Goal: Task Accomplishment & Management: Use online tool/utility

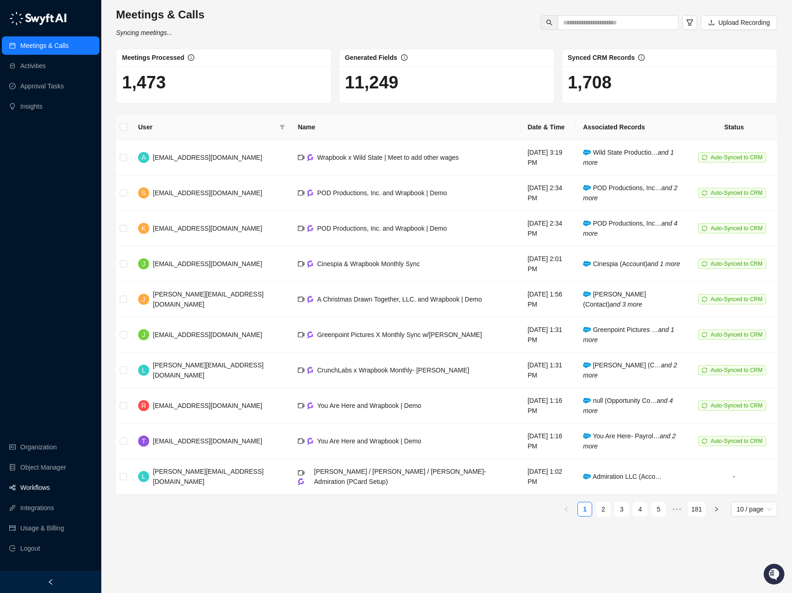
click at [50, 488] on link "Workflows" at bounding box center [34, 488] width 29 height 18
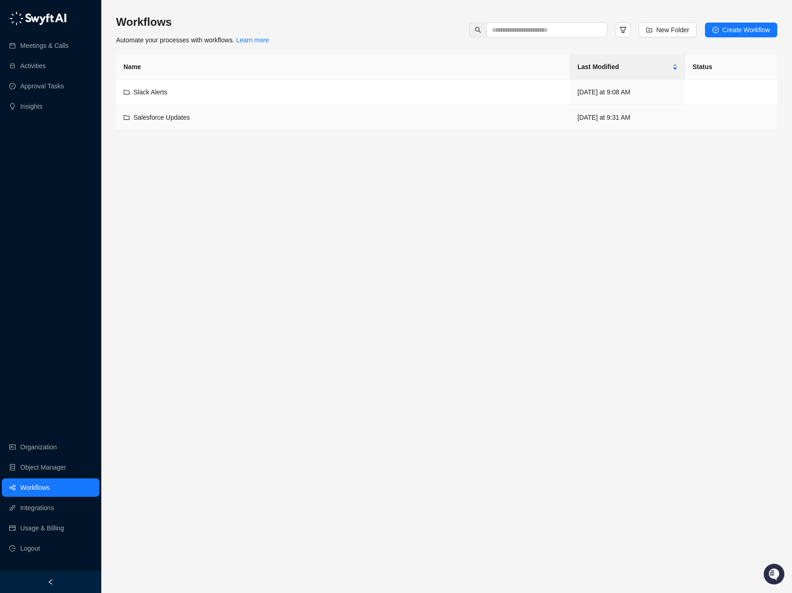
click at [173, 119] on span "Salesforce Updates" at bounding box center [162, 117] width 56 height 7
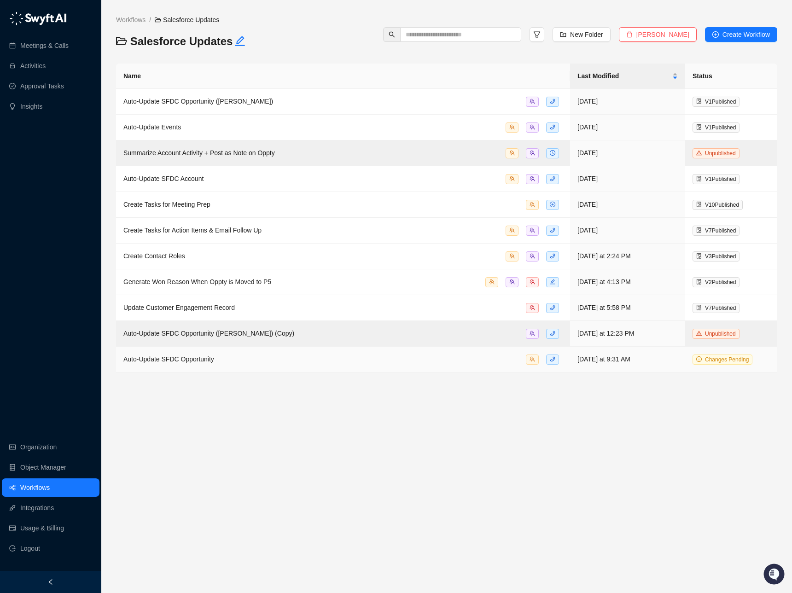
click at [201, 360] on span "Auto-Update SFDC Opportunity" at bounding box center [168, 359] width 91 height 7
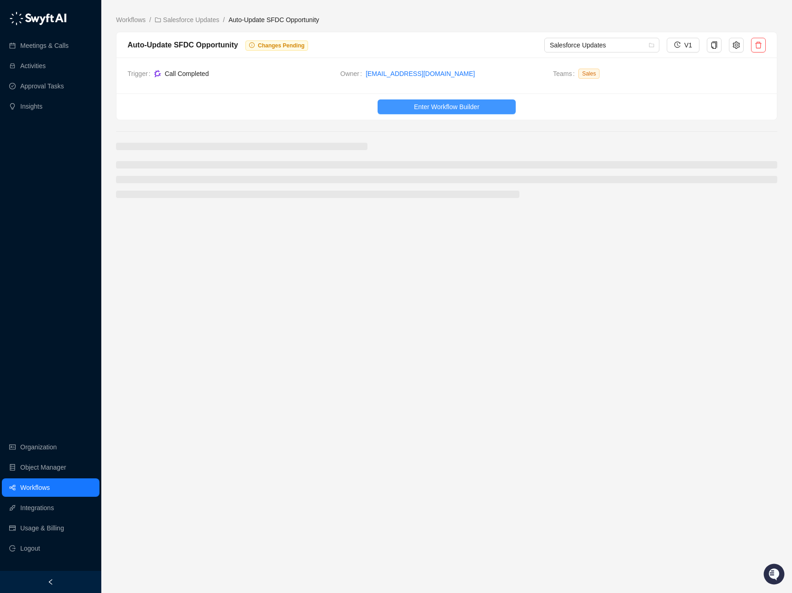
click at [402, 103] on button "Enter Workflow Builder" at bounding box center [447, 106] width 138 height 15
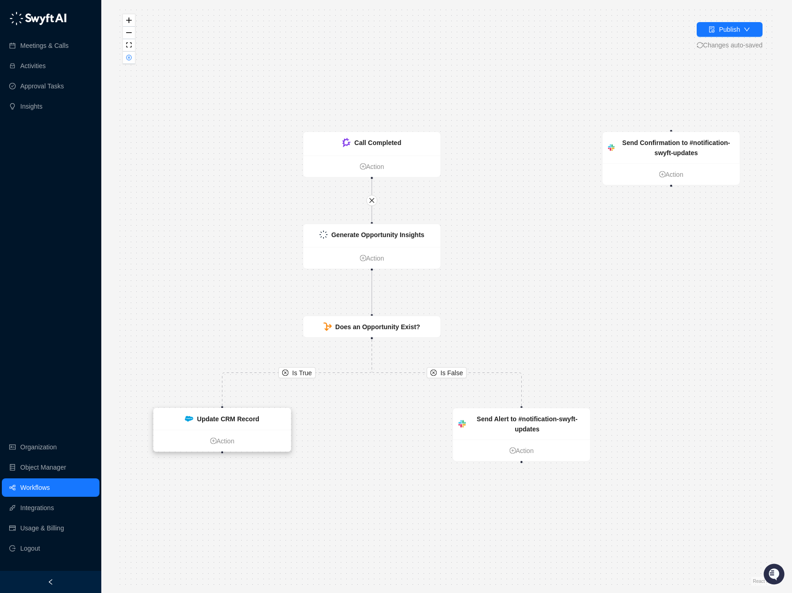
click at [223, 424] on div "Update CRM Record" at bounding box center [222, 420] width 137 height 22
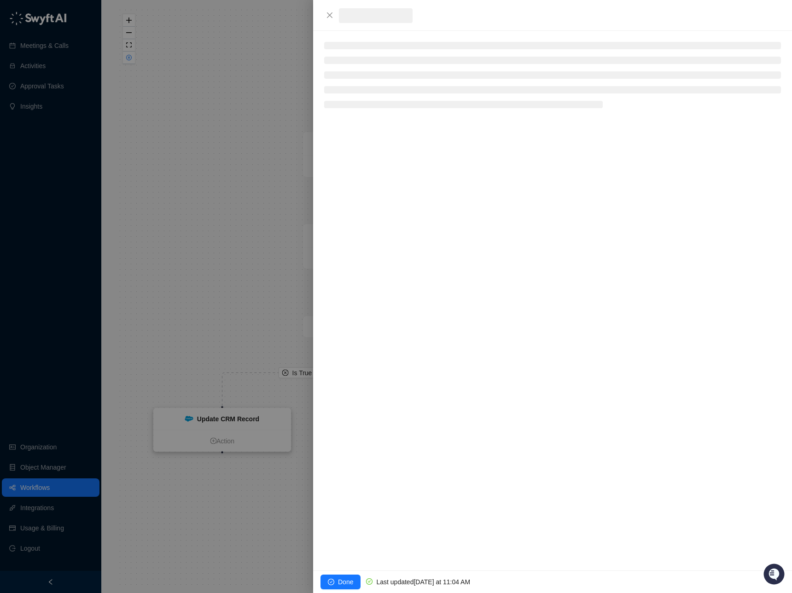
click at [223, 424] on div at bounding box center [396, 296] width 792 height 593
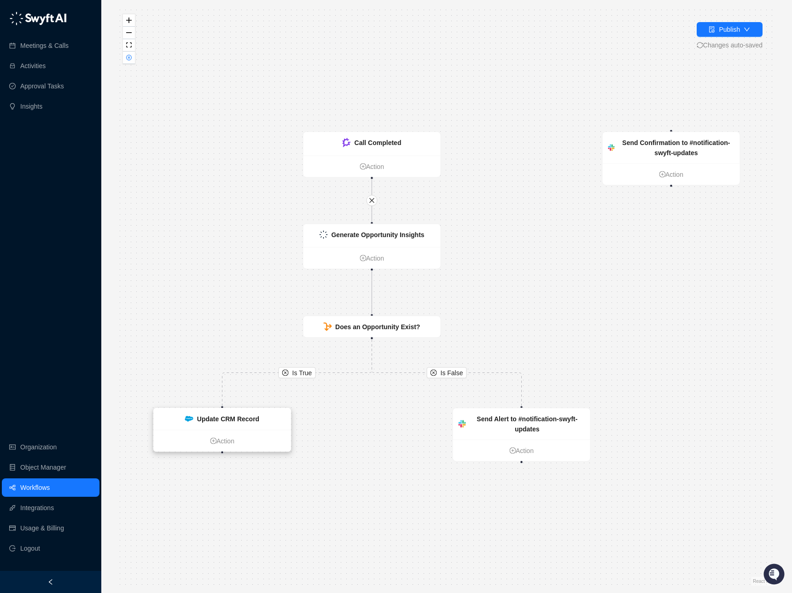
click at [224, 421] on strong "Update CRM Record" at bounding box center [228, 418] width 62 height 7
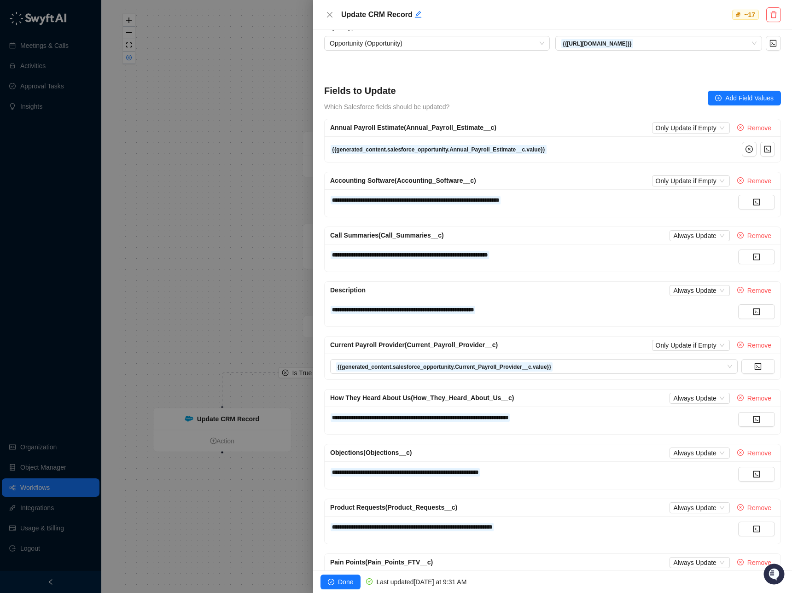
scroll to position [53, 0]
click at [628, 260] on div "**********" at bounding box center [534, 255] width 408 height 10
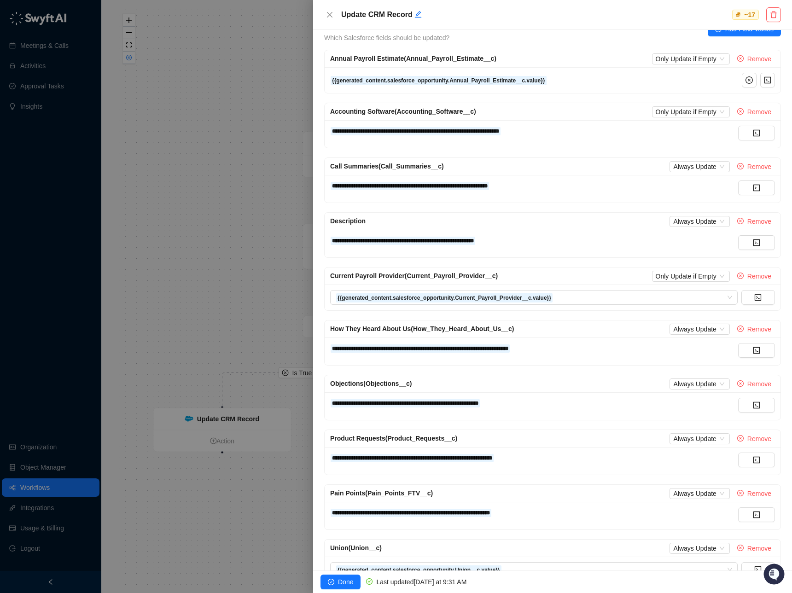
scroll to position [120, 0]
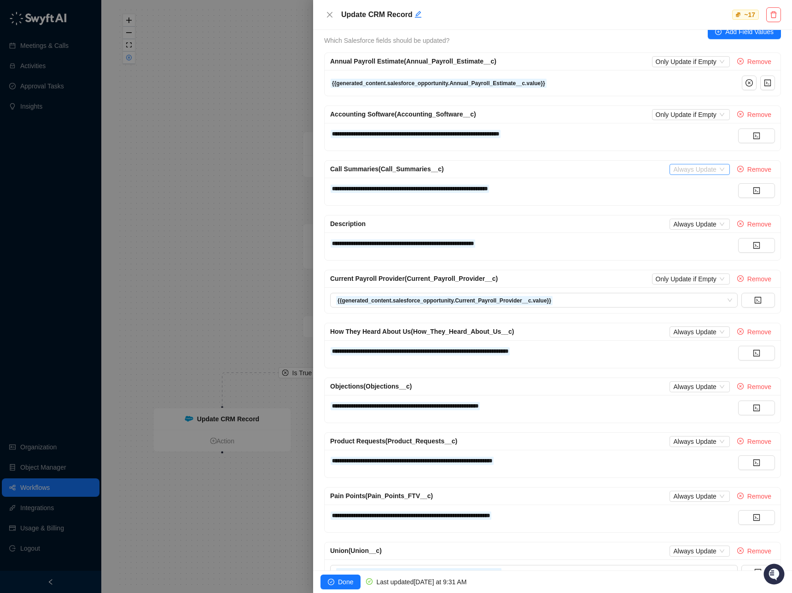
click at [709, 171] on span "Always Update" at bounding box center [699, 169] width 53 height 10
click at [601, 182] on div "**********" at bounding box center [553, 192] width 456 height 28
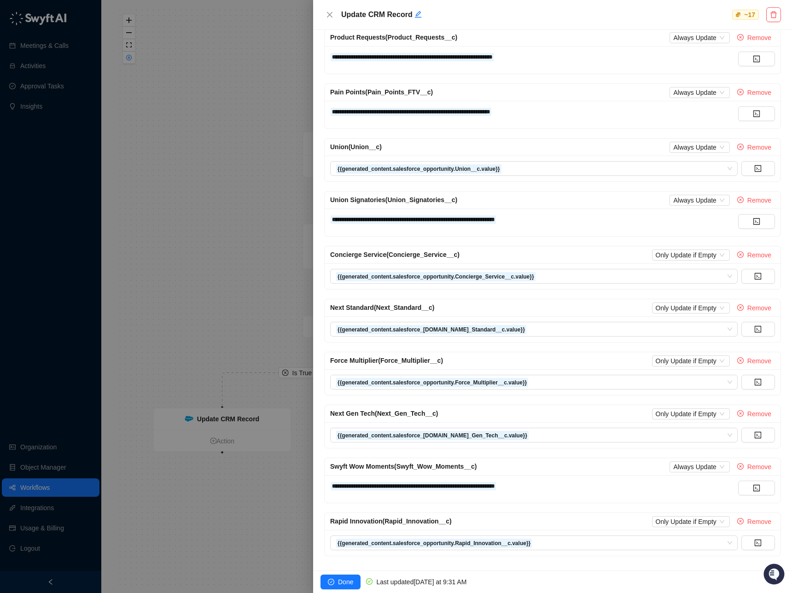
scroll to position [530, 0]
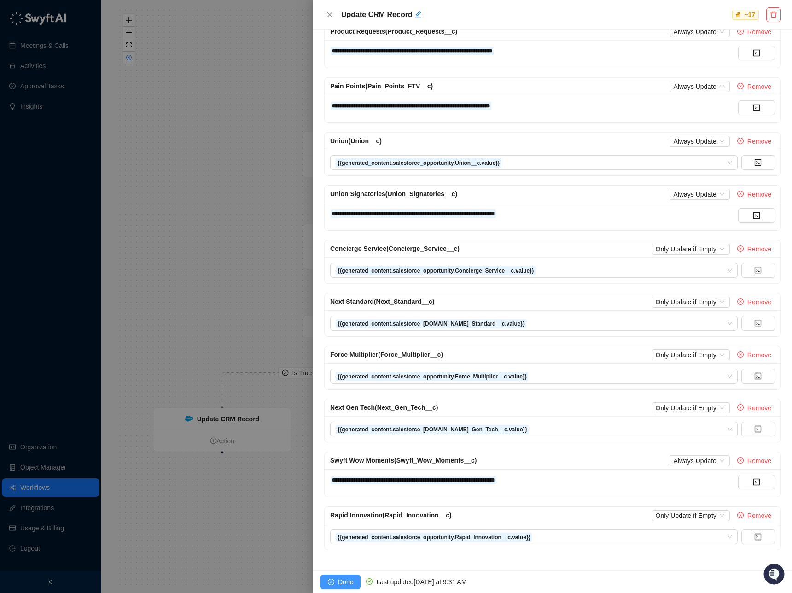
click at [337, 580] on button "Done" at bounding box center [341, 582] width 40 height 15
